Goal: Check status: Check status

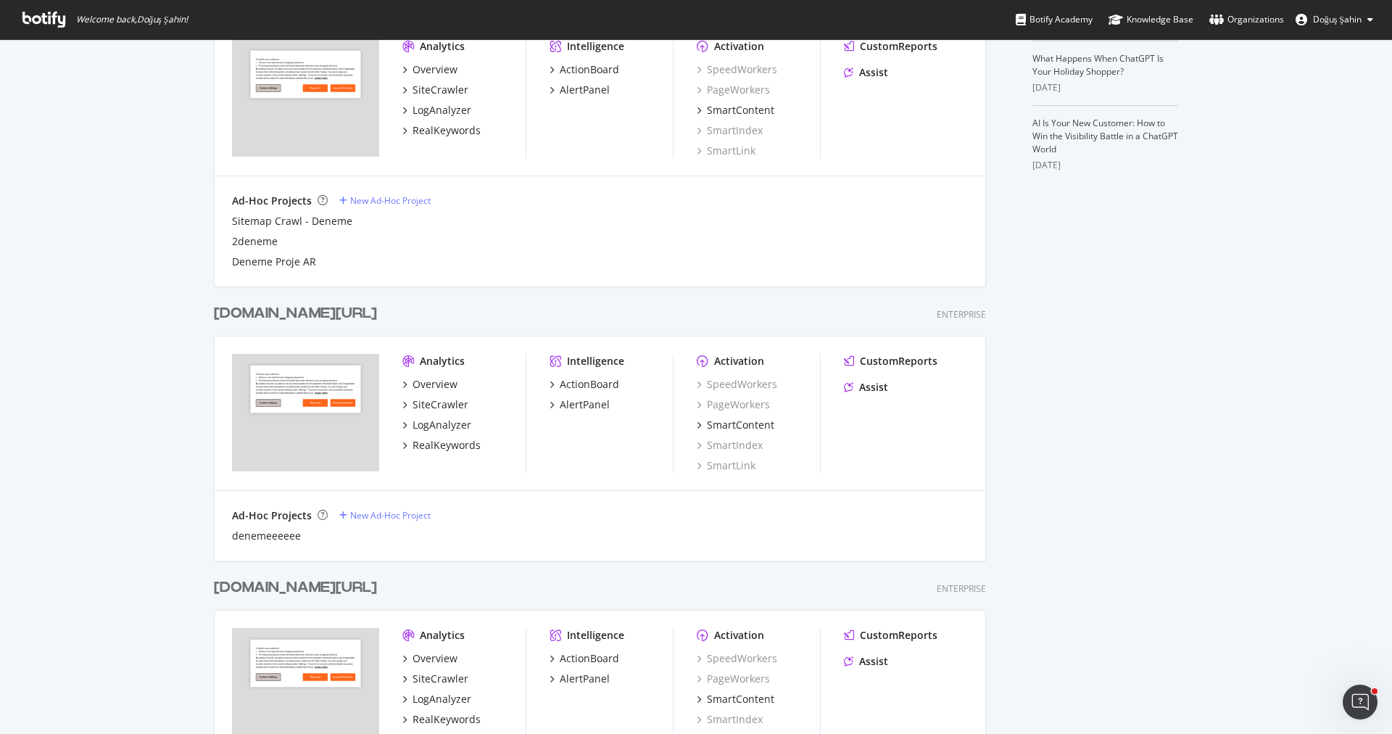
scroll to position [734, 0]
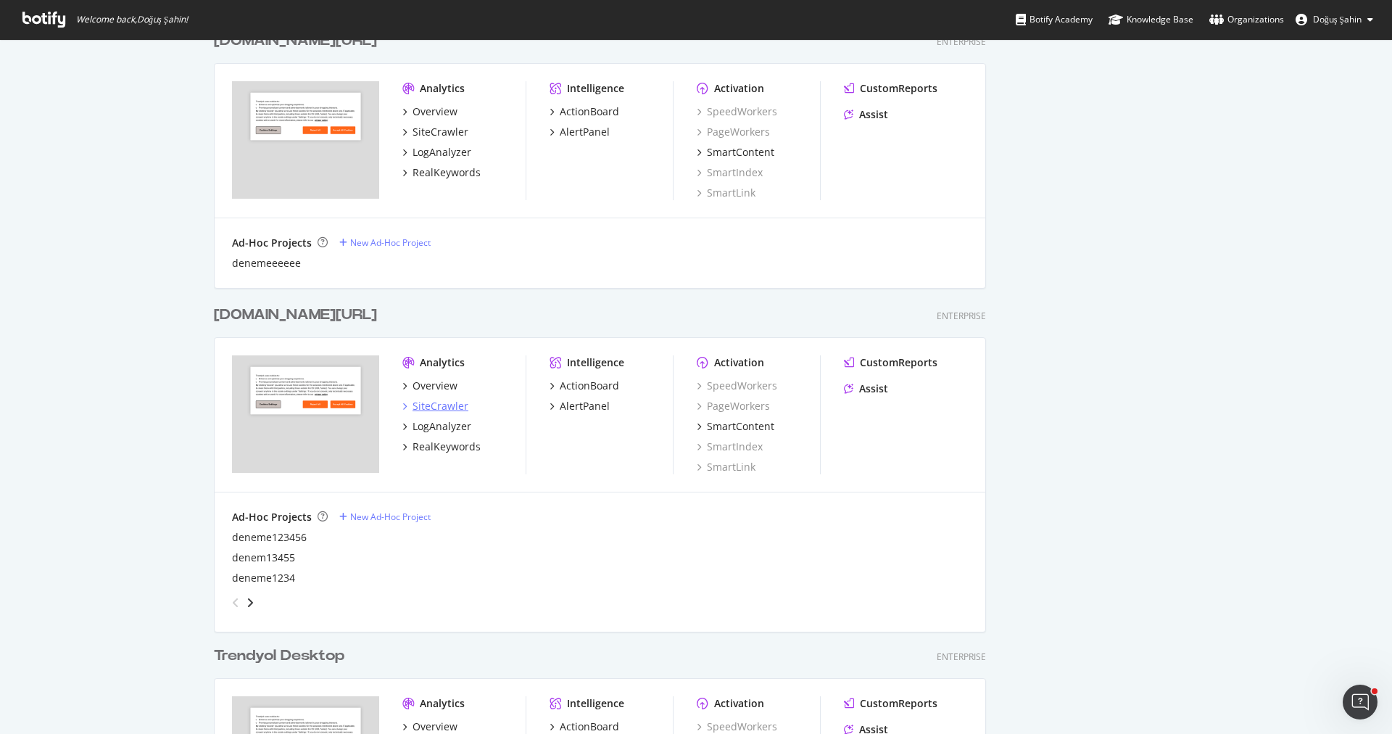
click at [460, 407] on div "SiteCrawler" at bounding box center [440, 406] width 56 height 14
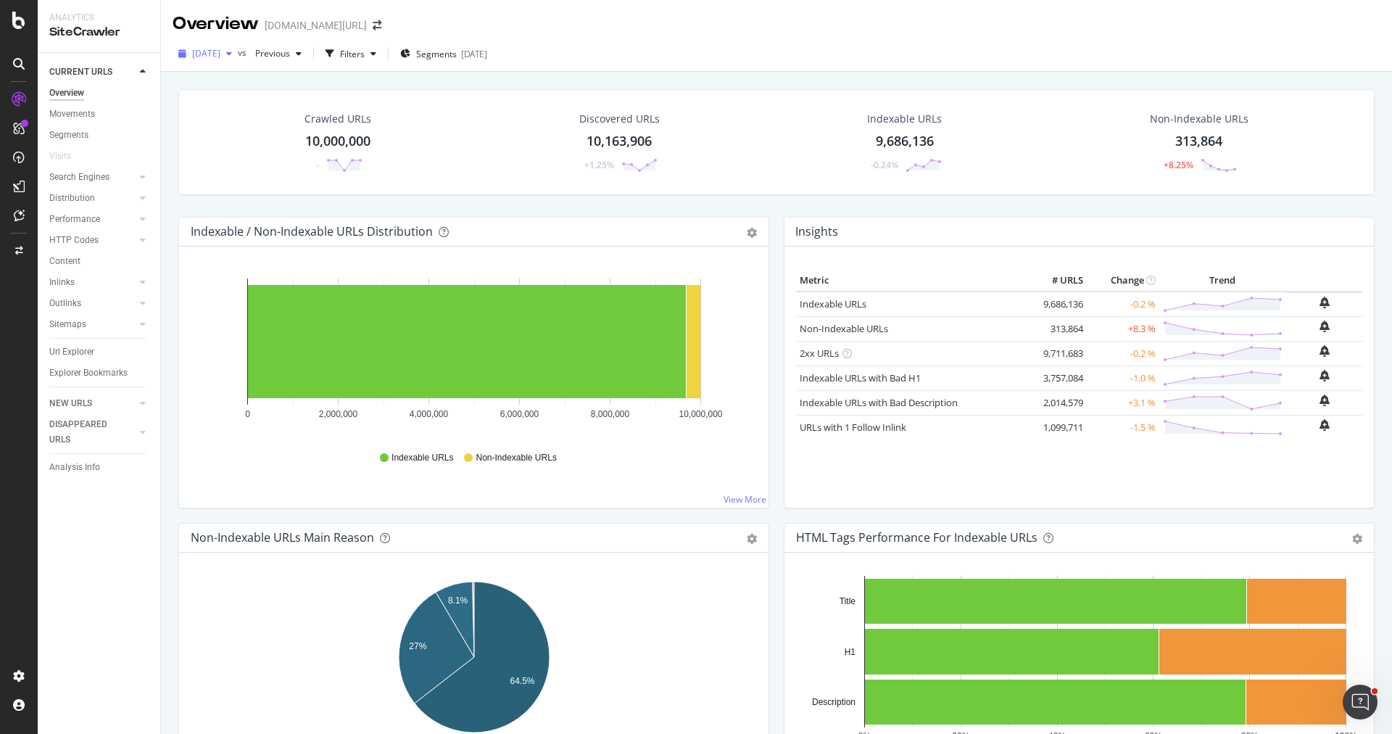
click at [212, 51] on span "[DATE]" at bounding box center [206, 53] width 28 height 12
click at [477, 186] on div "Crawled URLs 10,000,000 - Discovered URLs 10,163,906 +1.25% Indexable URLs 9,68…" at bounding box center [776, 142] width 1196 height 106
